Goal: Task Accomplishment & Management: Manage account settings

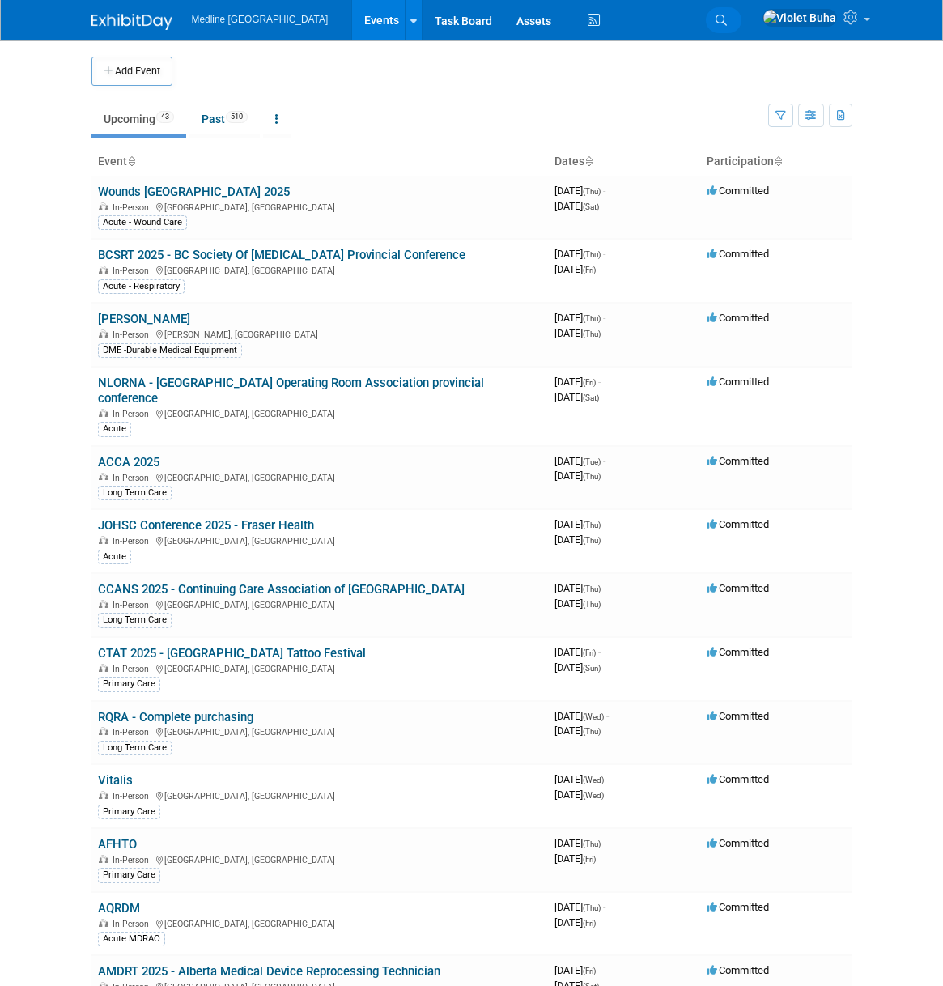
click at [727, 18] on icon at bounding box center [720, 20] width 11 height 11
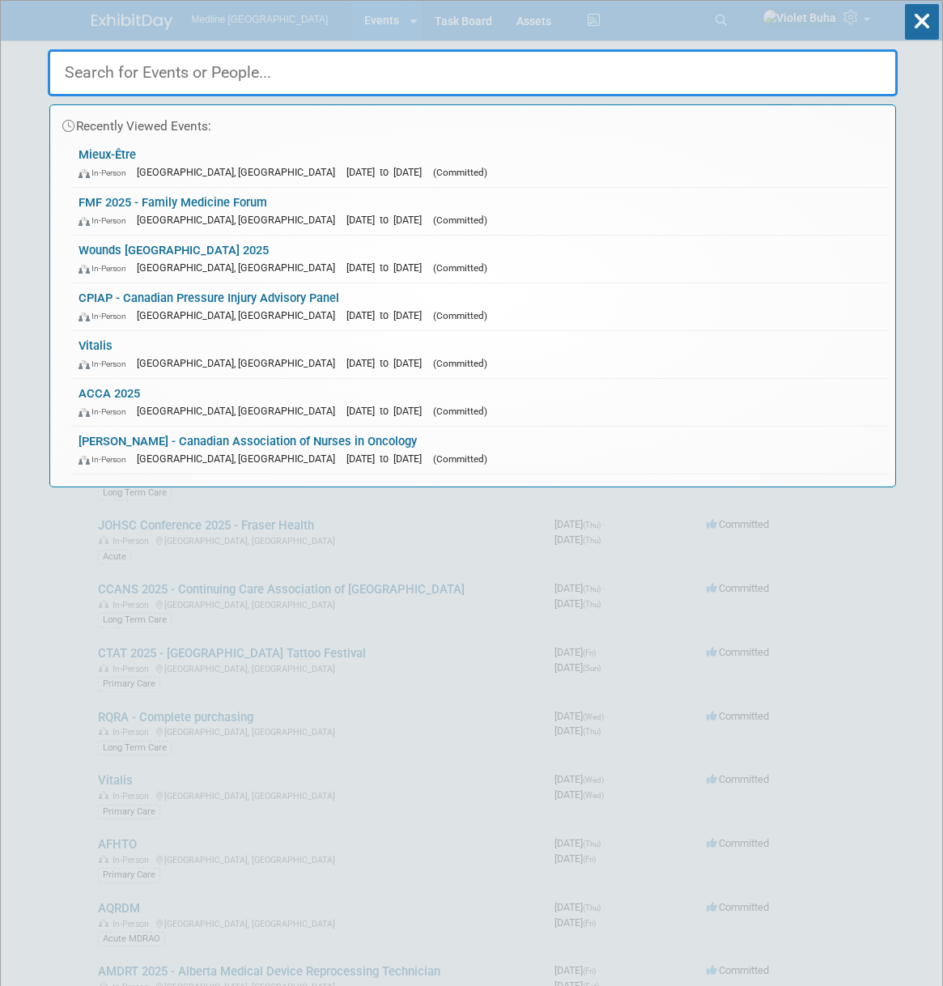
click at [320, 78] on input "text" at bounding box center [473, 72] width 850 height 47
click at [257, 355] on div "In-Person Calgary, Canada Oct 22, 2025 to Oct 22, 2025 (Committed)" at bounding box center [478, 362] width 800 height 17
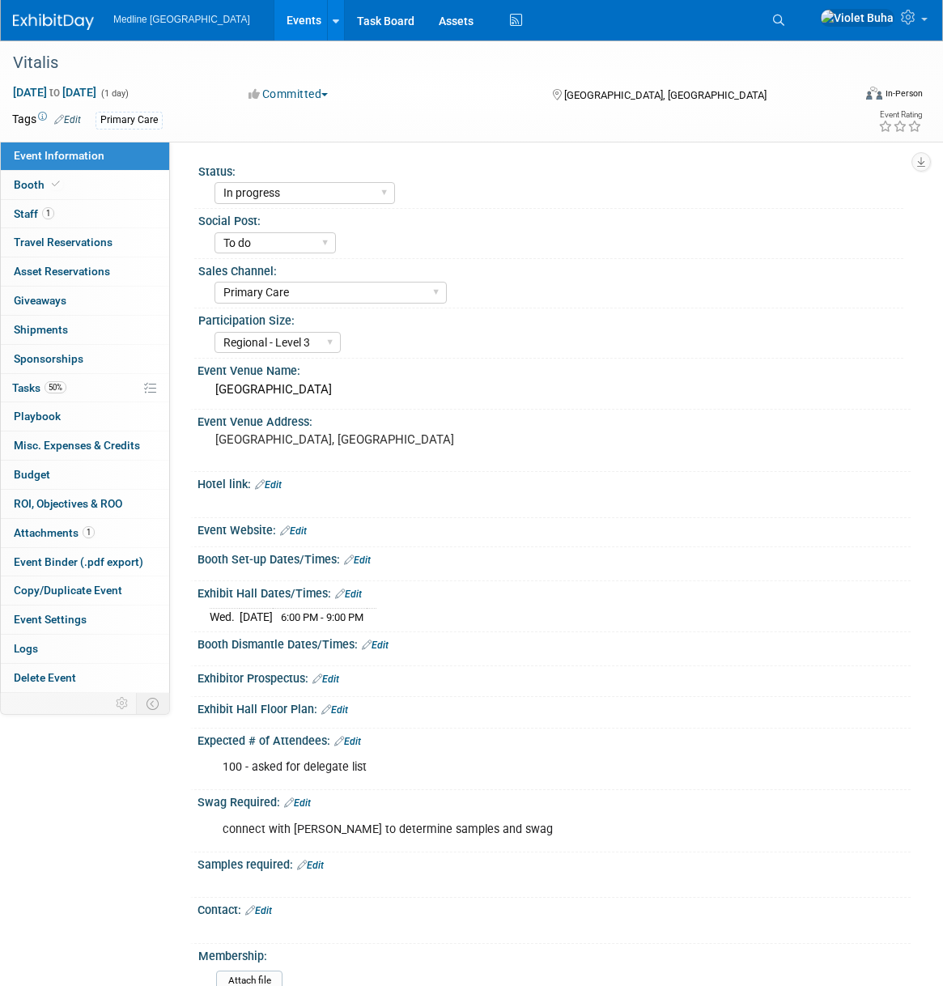
select select "In progress"
select select "To do"
select select "Primary Care"
select select "Regional - Level 3"
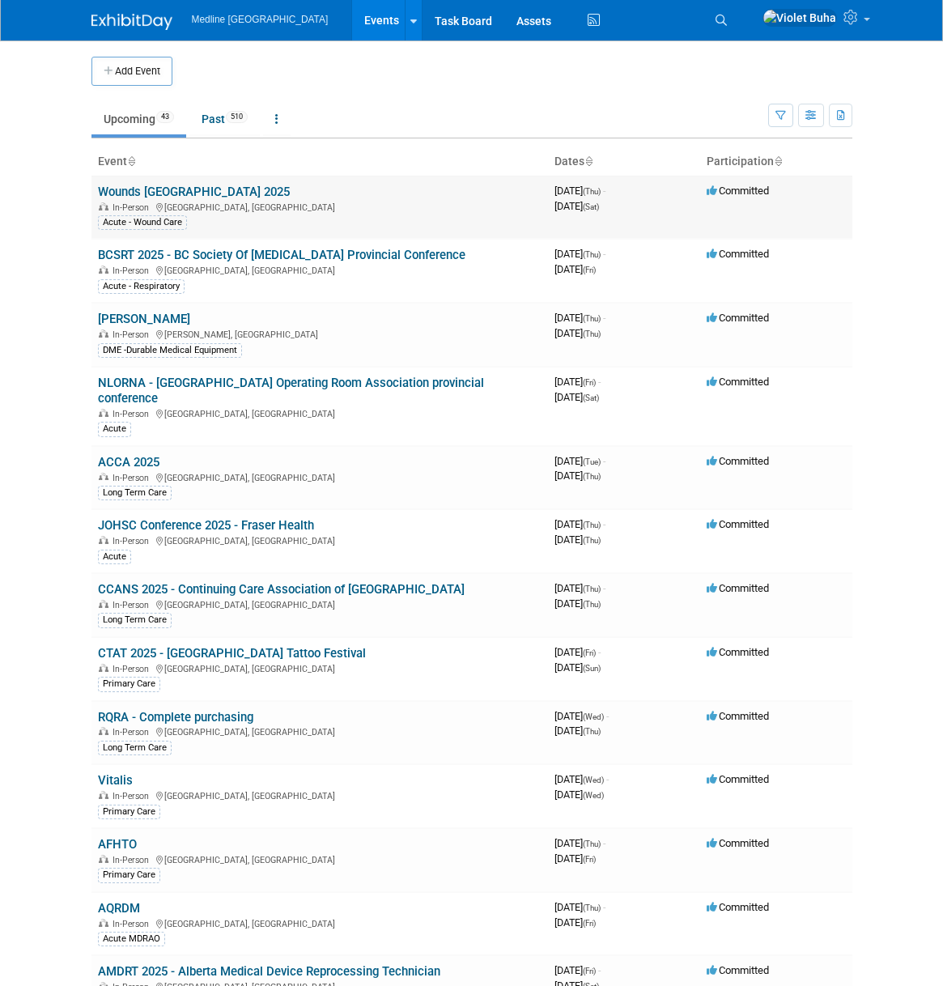
click at [201, 191] on link "Wounds [GEOGRAPHIC_DATA] 2025" at bounding box center [194, 191] width 192 height 15
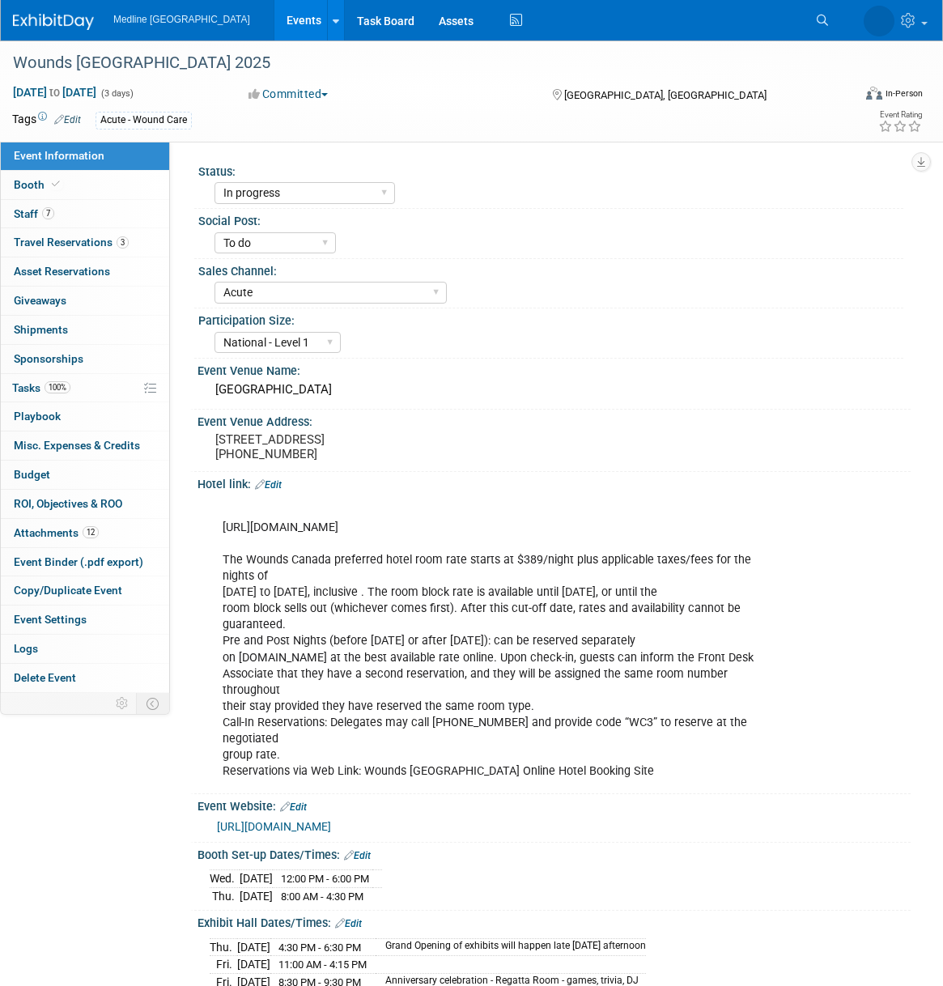
select select "In progress"
select select "To do"
select select "Acute"
select select "National - Level 1"
click at [22, 214] on span "Staff 7" at bounding box center [34, 213] width 40 height 13
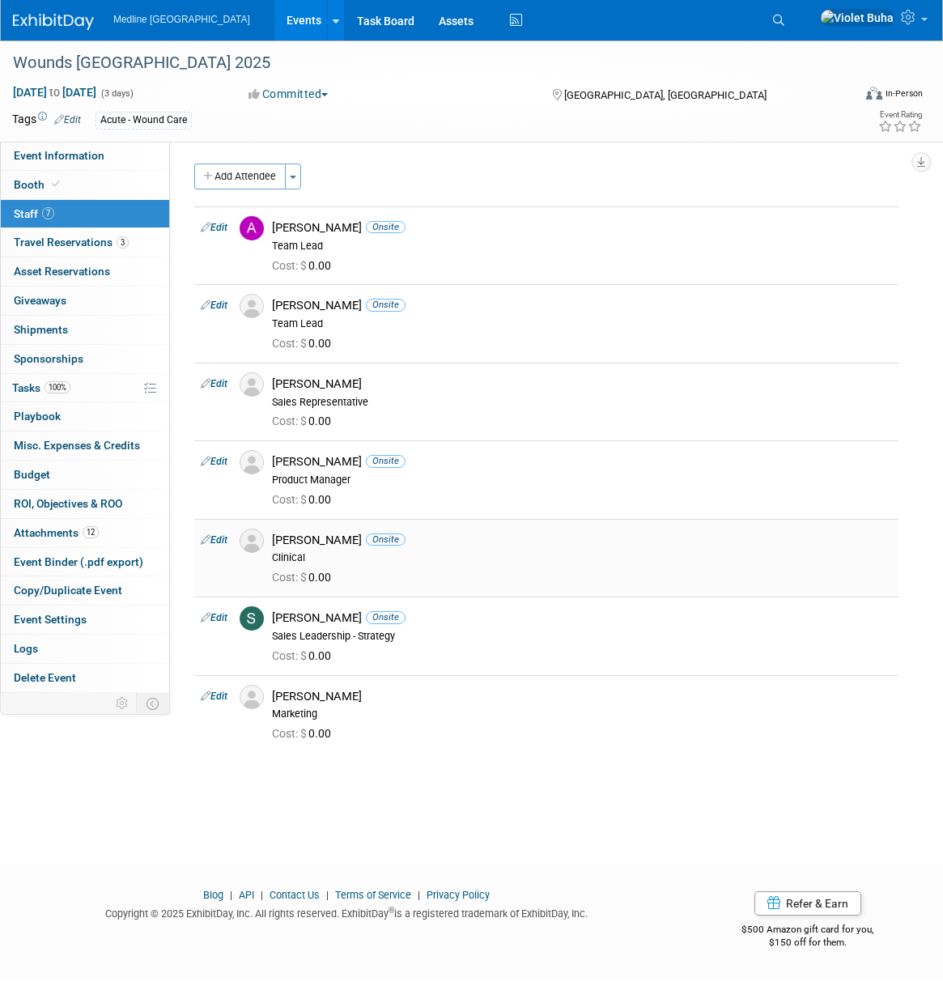
click at [218, 541] on link "Edit" at bounding box center [214, 539] width 27 height 11
select select "90aafef1-651a-405c-a744-7640bb5bb309"
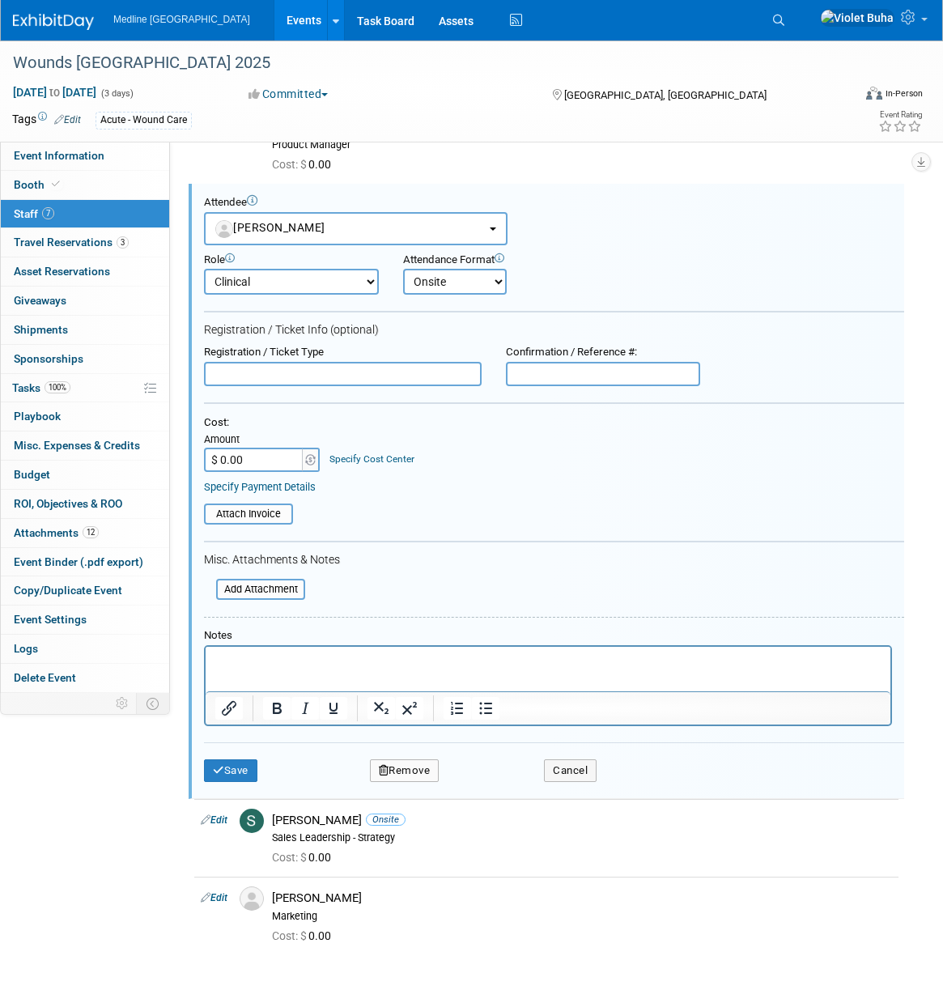
click at [281, 655] on p "Rich Text Area. Press ALT-0 for help." at bounding box center [548, 660] width 666 height 16
click at [234, 766] on button "Save" at bounding box center [230, 770] width 53 height 23
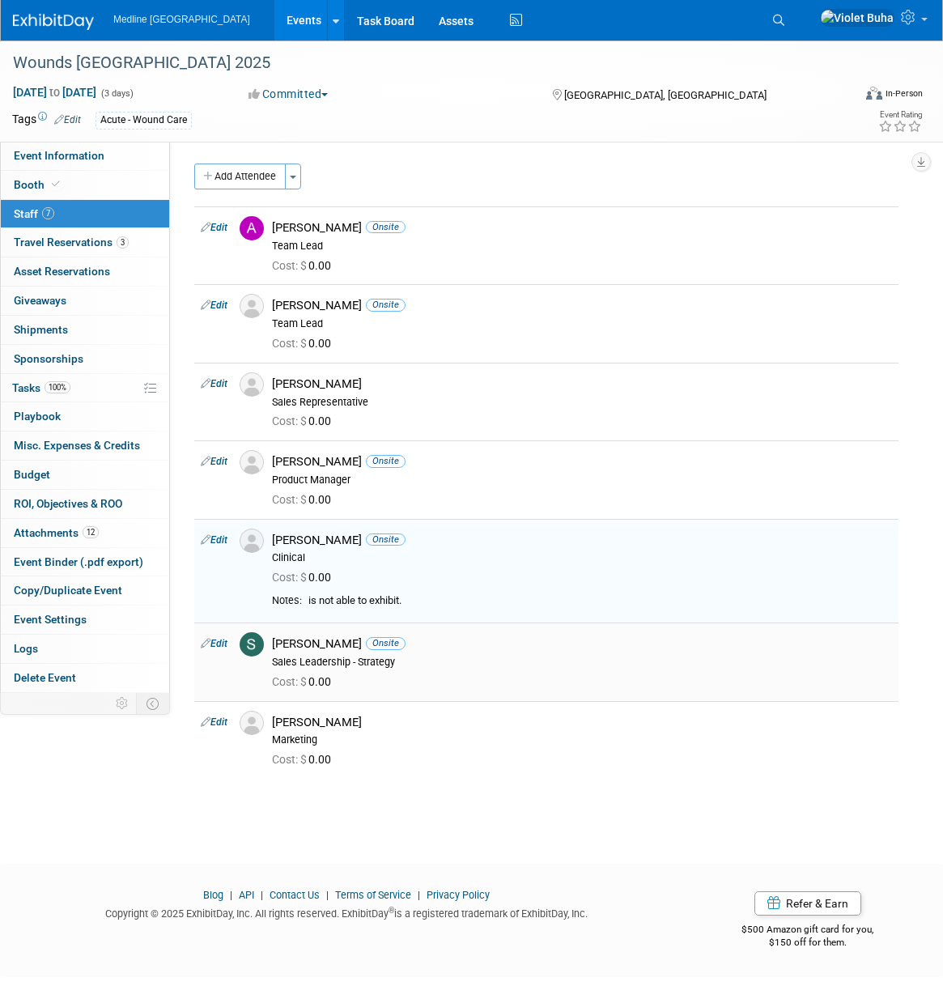
click at [224, 643] on link "Edit" at bounding box center [214, 643] width 27 height 11
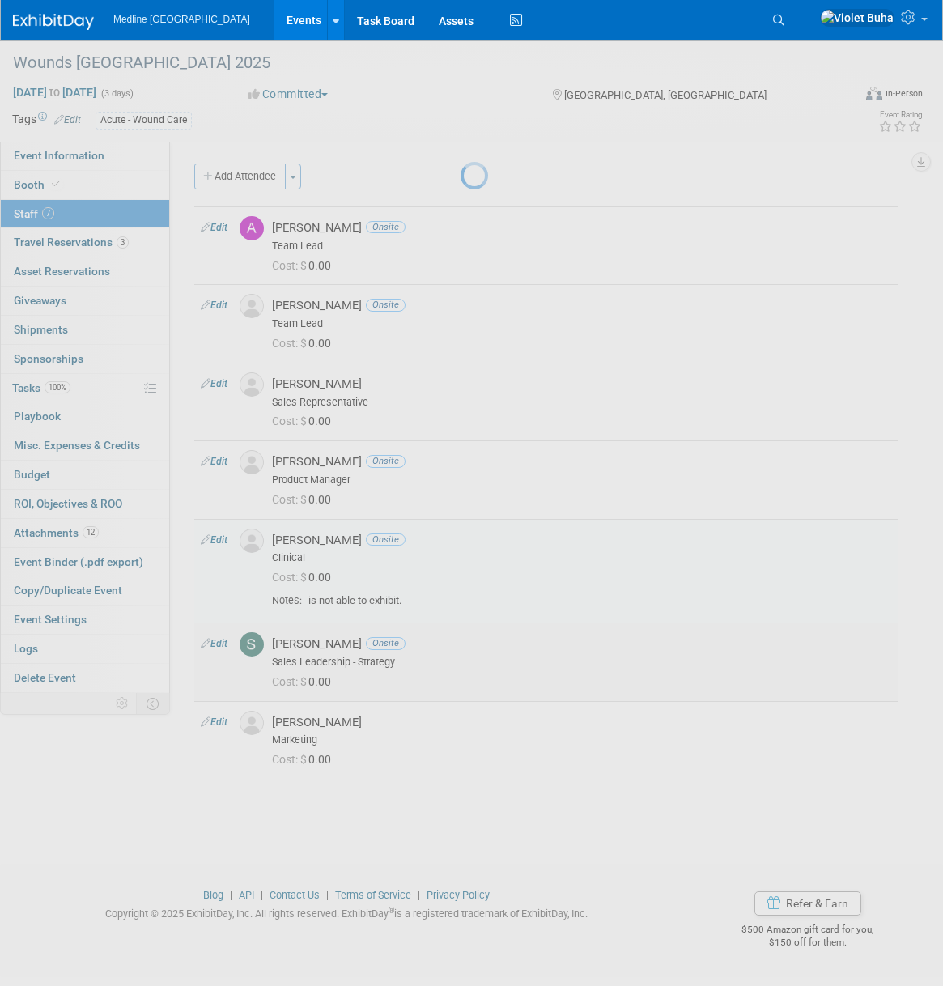
select select "7f2828ba-d2c8-4e1d-b6a0-e7bc2cd87999"
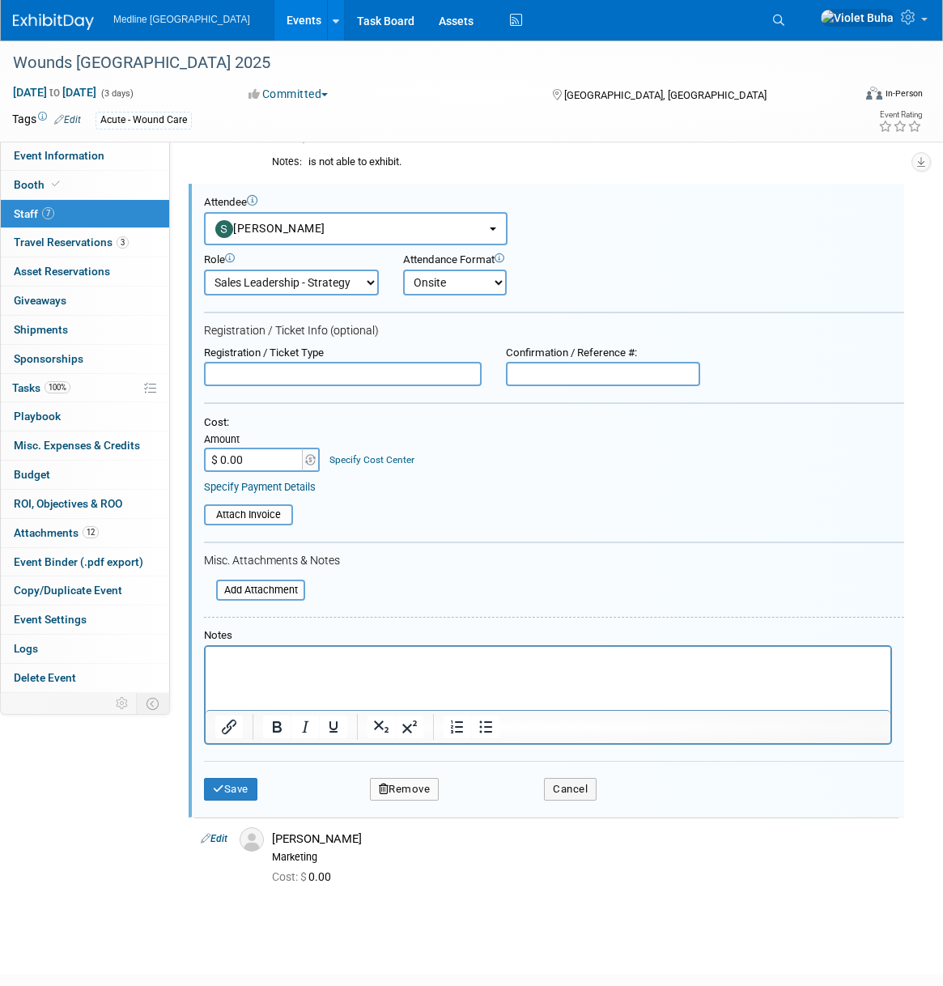
click at [269, 668] on p "Rich Text Area. Press ALT-0 for help." at bounding box center [548, 661] width 666 height 16
click at [235, 798] on button "Save" at bounding box center [230, 789] width 53 height 23
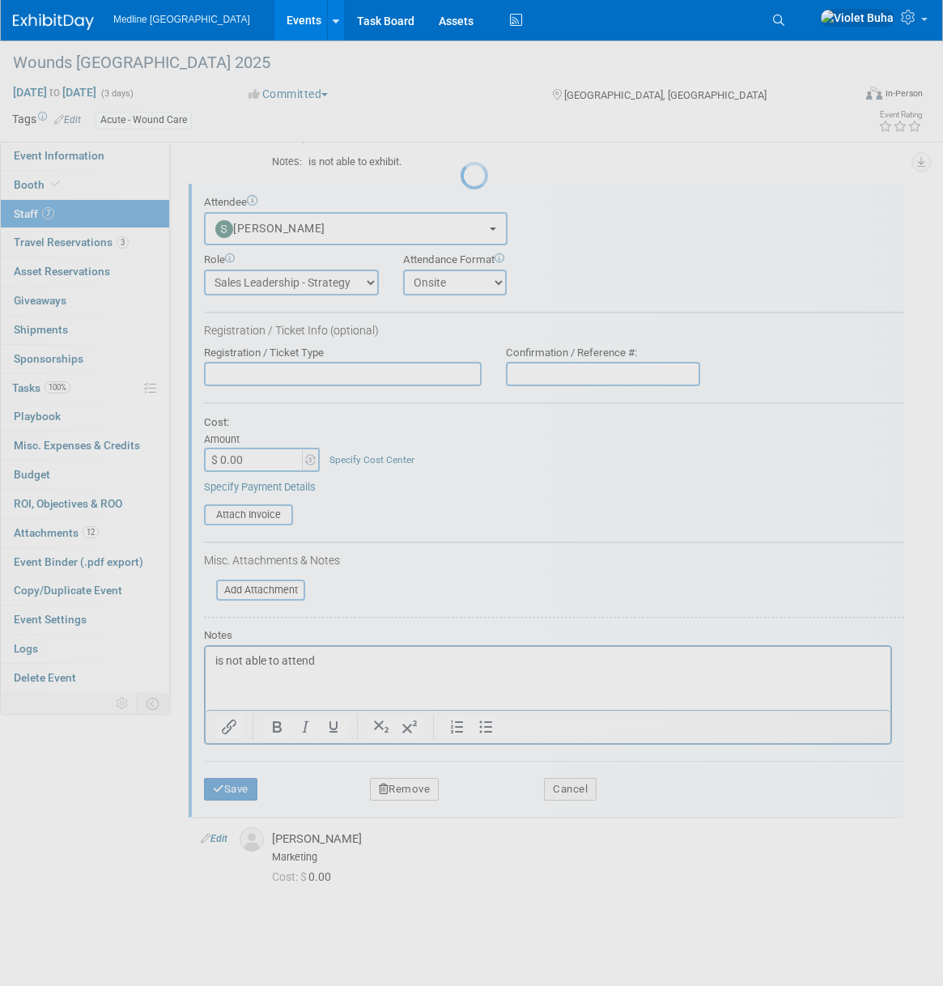
scroll to position [10, 0]
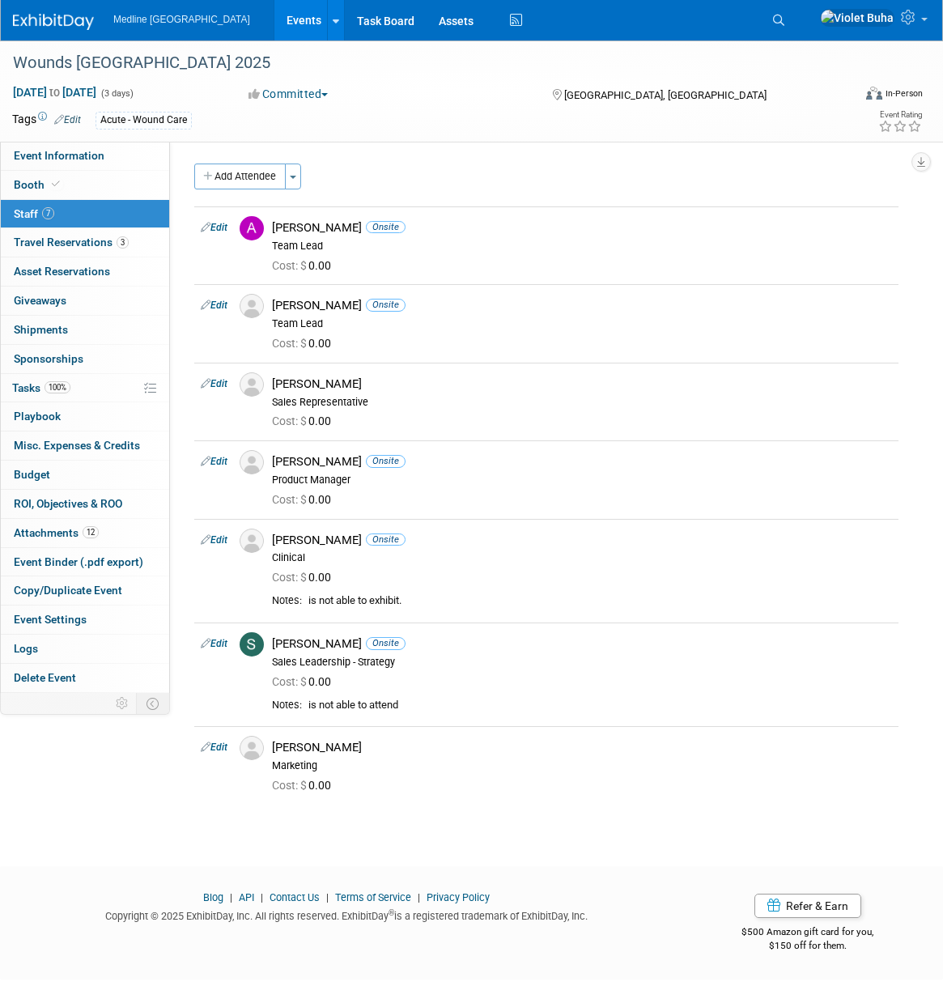
click at [481, 814] on div "Wounds Canada 2025 Oct 2, 2025 to Oct 4, 2025 (3 days) Oct 2, 2025 to Oct 4, 20…" at bounding box center [471, 438] width 943 height 796
